Goal: Task Accomplishment & Management: Manage account settings

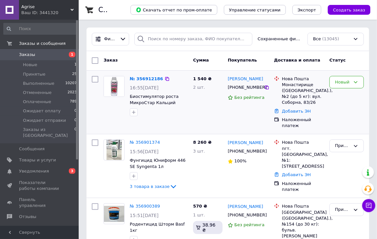
click at [356, 75] on div "Новый" at bounding box center [347, 102] width 40 height 58
click at [357, 81] on icon at bounding box center [355, 82] width 5 height 5
click at [351, 95] on li "Принят" at bounding box center [347, 96] width 34 height 12
